Goal: Transaction & Acquisition: Purchase product/service

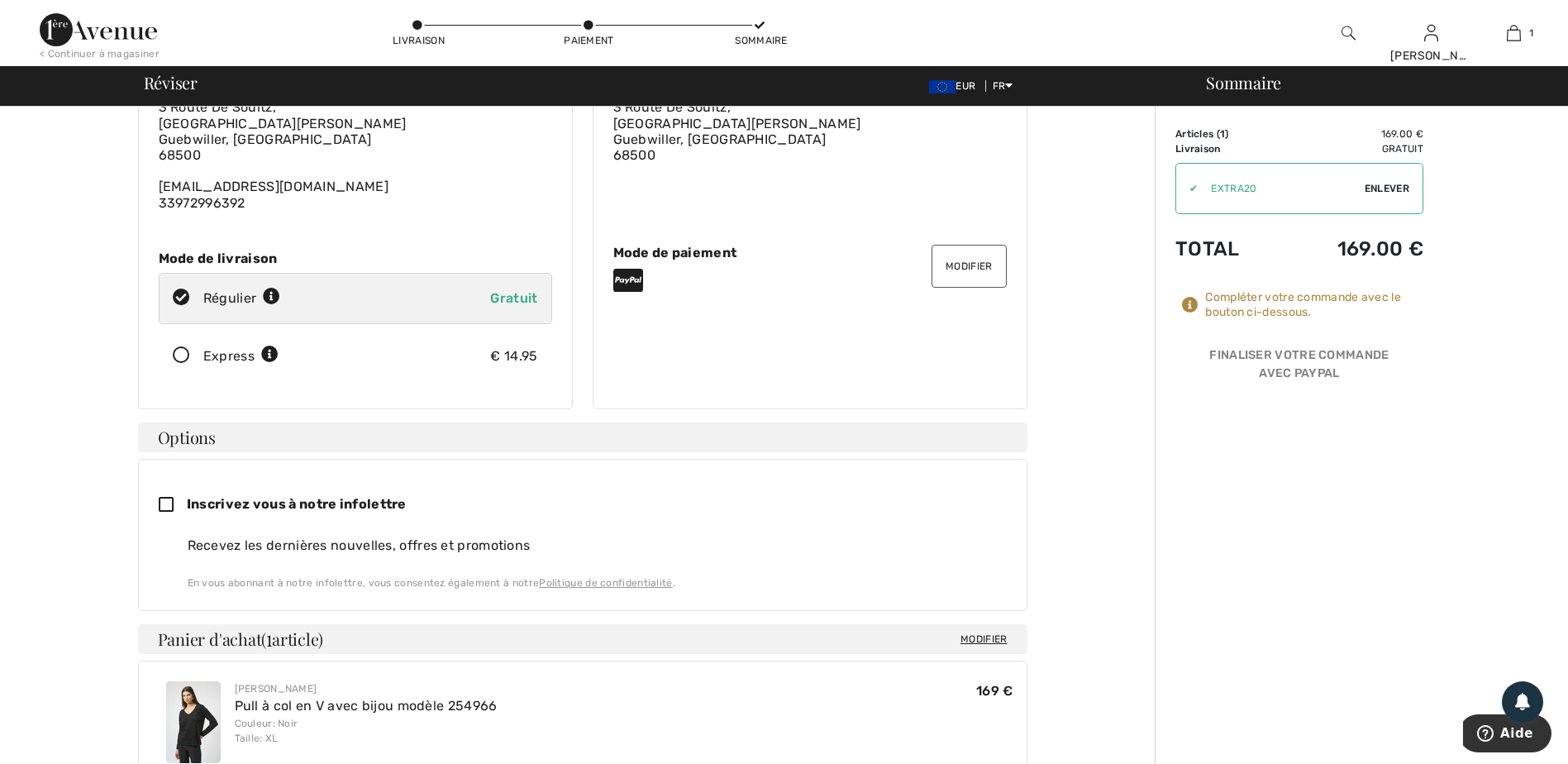
scroll to position [83, 0]
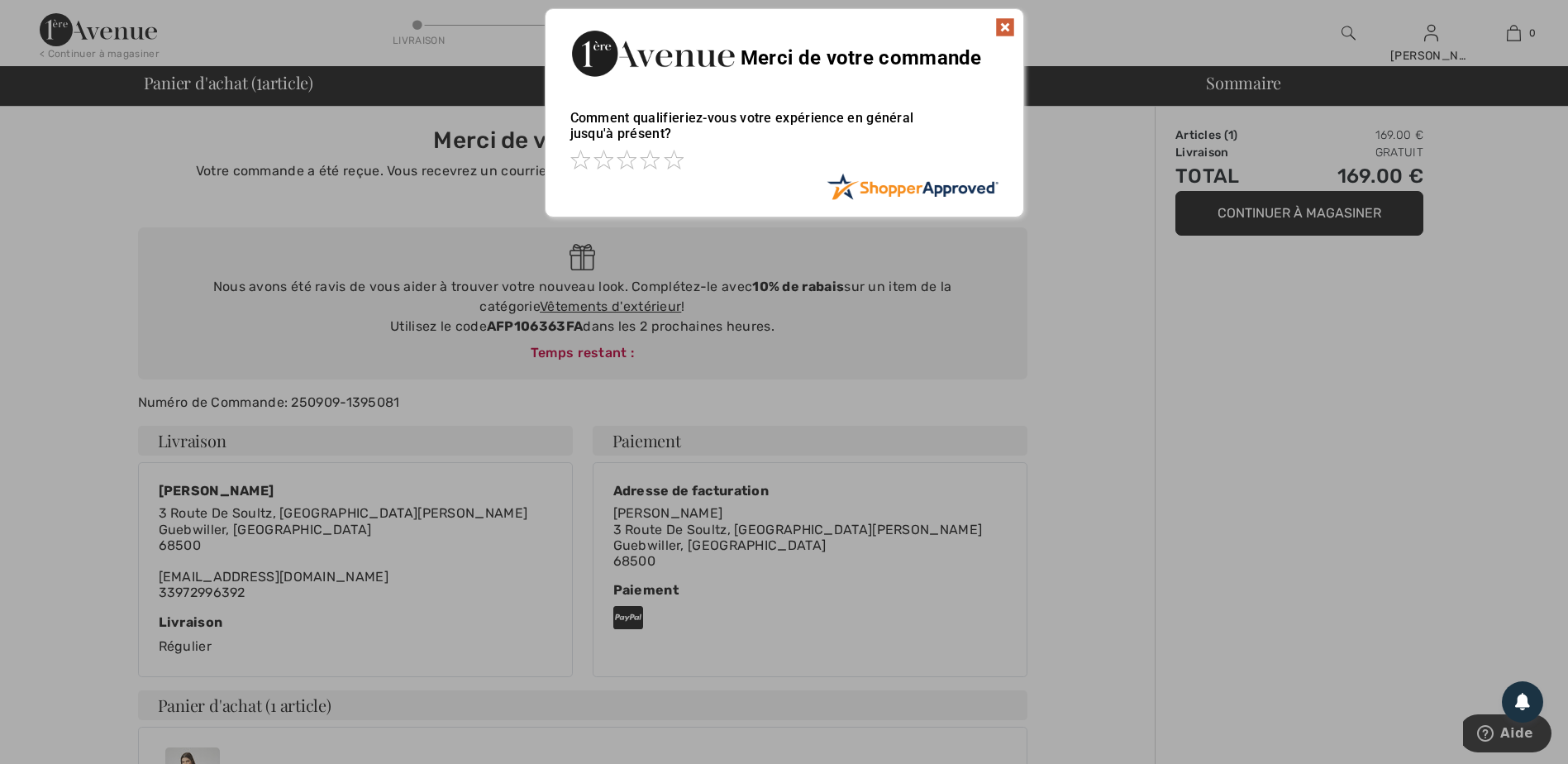
click at [999, 25] on img at bounding box center [1004, 27] width 20 height 20
